Goal: Navigation & Orientation: Find specific page/section

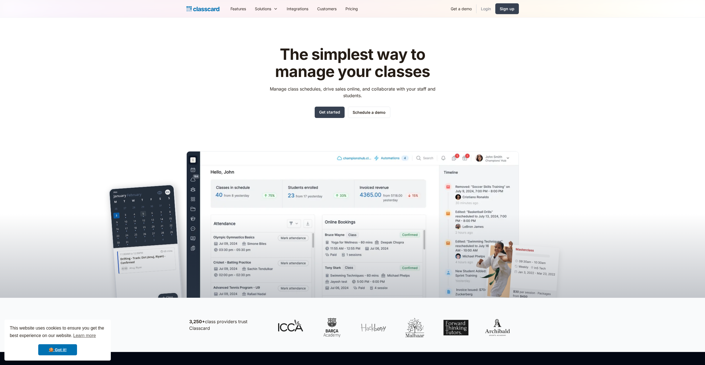
click at [483, 8] on link "Login" at bounding box center [486, 8] width 19 height 12
click at [485, 10] on link "Login" at bounding box center [486, 8] width 19 height 12
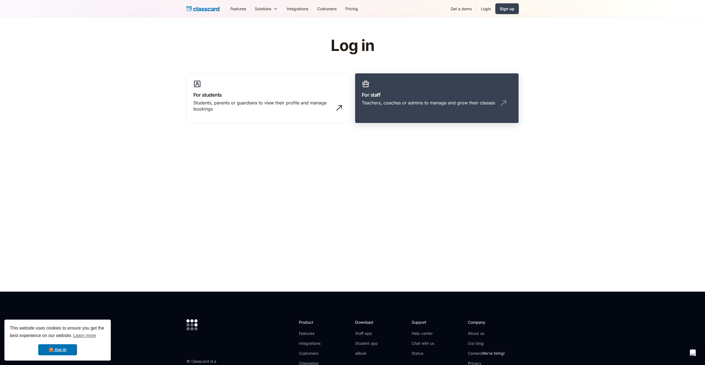
click at [382, 85] on link "For staff Teachers, coaches or admins to manage and grow their classes" at bounding box center [437, 98] width 164 height 50
